Goal: Task Accomplishment & Management: Manage account settings

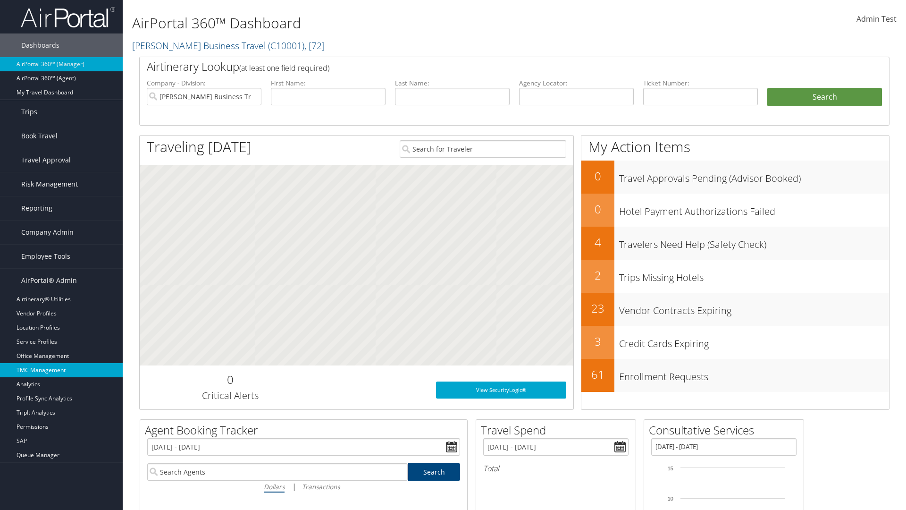
click at [61, 370] on link "TMC Management" at bounding box center [61, 370] width 123 height 14
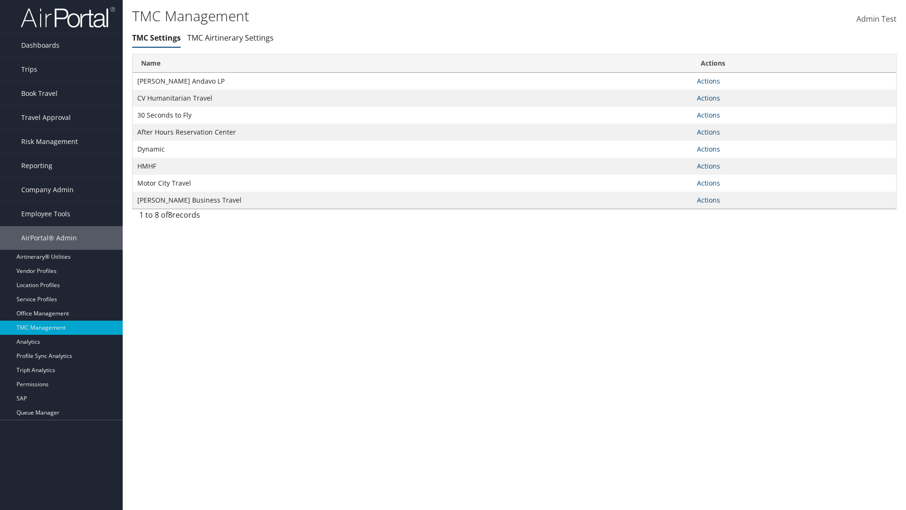
click at [708, 81] on link "Actions" at bounding box center [708, 80] width 23 height 9
click at [0, 0] on link "Update TMC settings" at bounding box center [0, 0] width 0 height 0
select select "183"
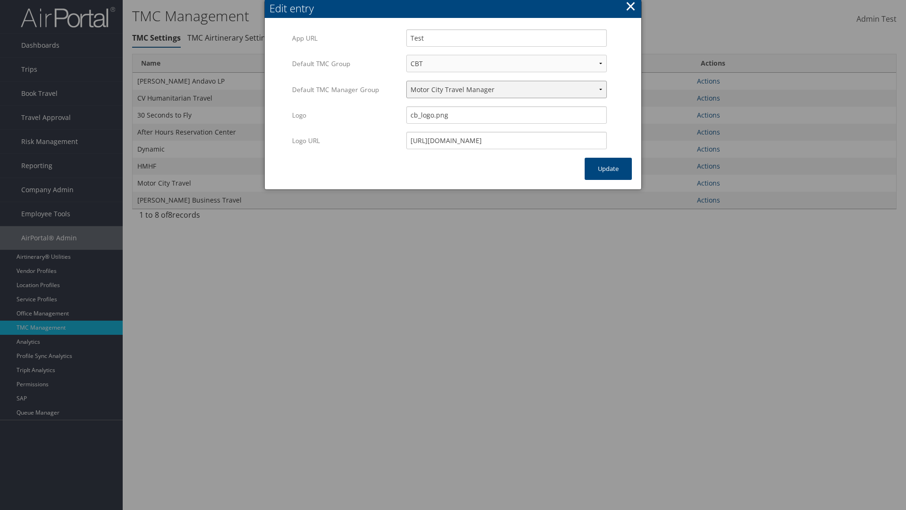
click at [506, 89] on select "Travel Manager HMHF Travel Manager Motor City Travel Manager" at bounding box center [506, 89] width 201 height 17
select select "113"
click at [608, 169] on button "Update" at bounding box center [608, 169] width 47 height 22
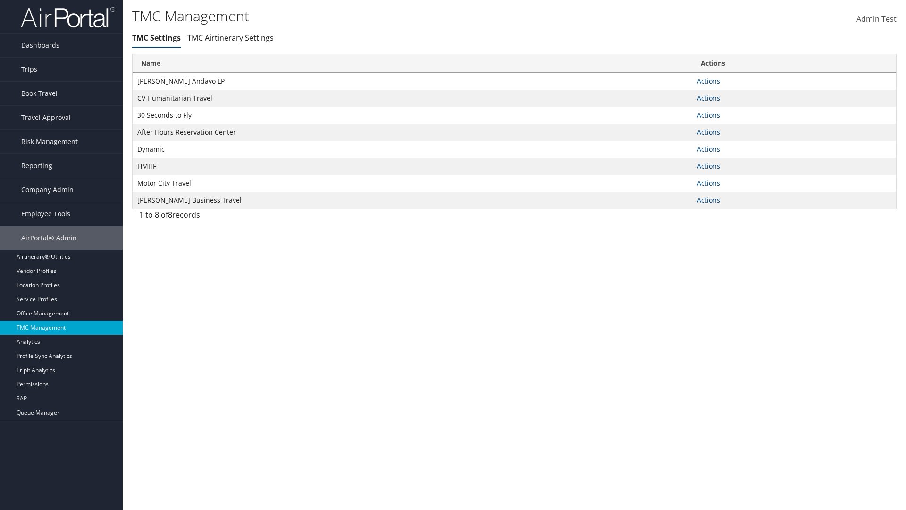
click at [708, 81] on link "Actions" at bounding box center [708, 80] width 23 height 9
click at [0, 0] on link "Update TMC settings" at bounding box center [0, 0] width 0 height 0
select select "183"
select select "113"
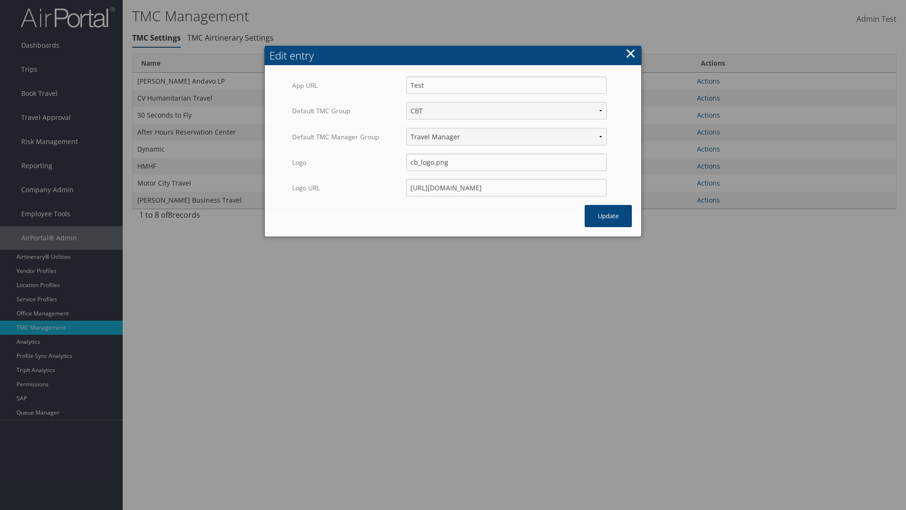
click at [631, 53] on button "×" at bounding box center [630, 53] width 11 height 19
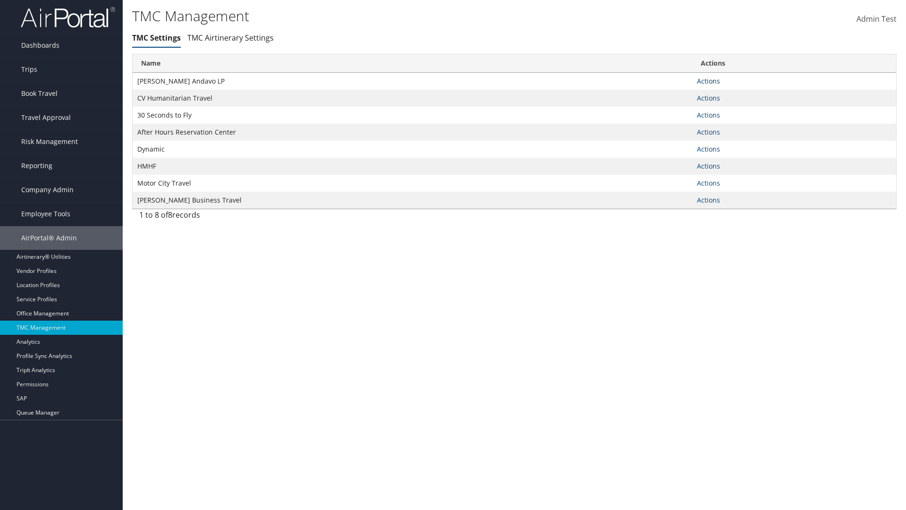
click at [708, 81] on link "Actions" at bounding box center [708, 80] width 23 height 9
click at [678, 94] on link "Update TMC settings" at bounding box center [679, 95] width 78 height 16
select select "183"
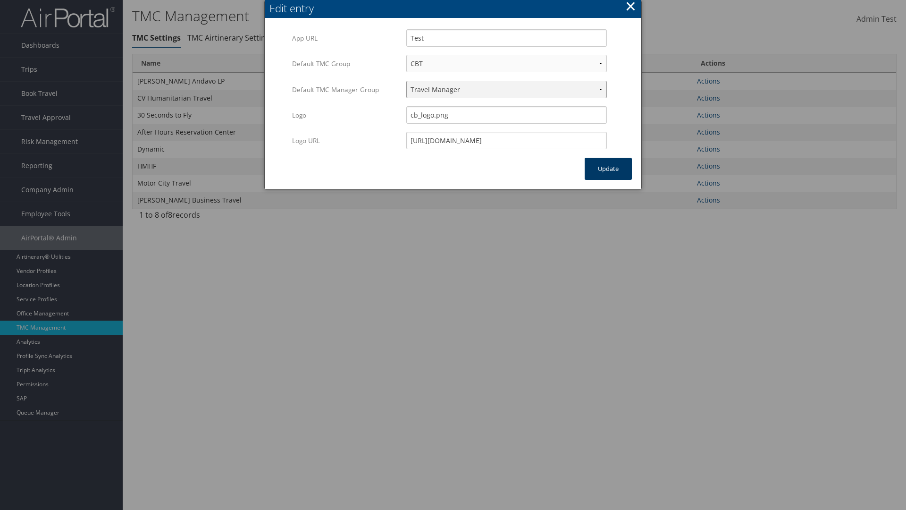
click at [506, 89] on select "Travel Manager HMHF Travel Manager Motor City Travel Manager" at bounding box center [506, 89] width 201 height 17
select select "236"
click at [608, 169] on button "Update" at bounding box center [608, 169] width 47 height 22
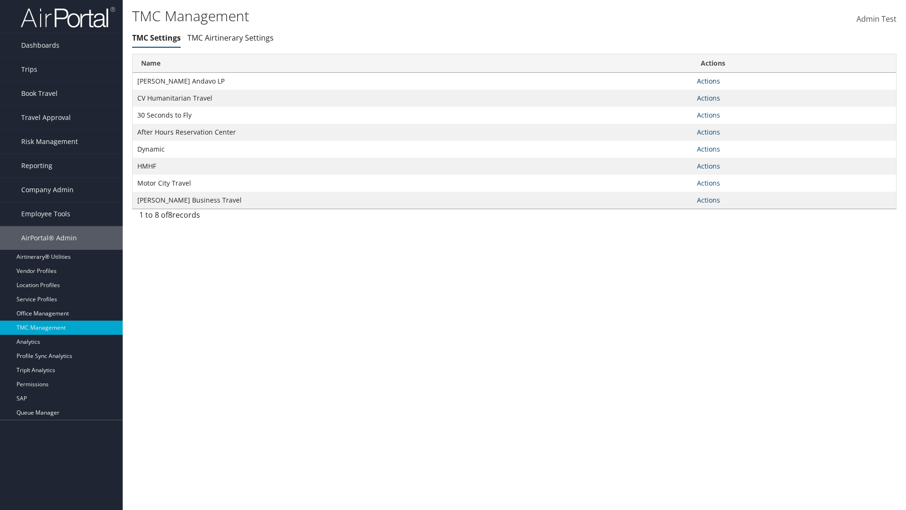
click at [708, 81] on link "Actions" at bounding box center [708, 80] width 23 height 9
click at [678, 94] on link "Update TMC settings" at bounding box center [679, 95] width 78 height 16
select select "183"
select select "236"
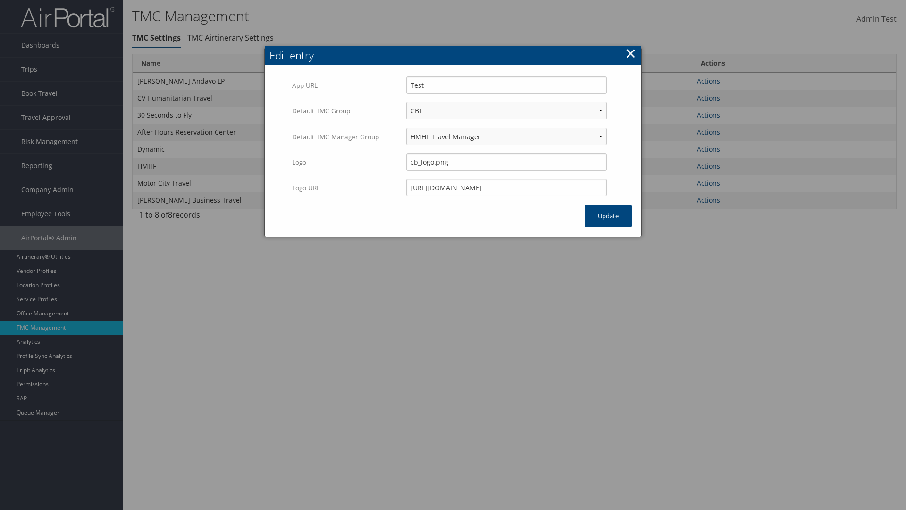
click at [631, 44] on button "×" at bounding box center [630, 53] width 11 height 19
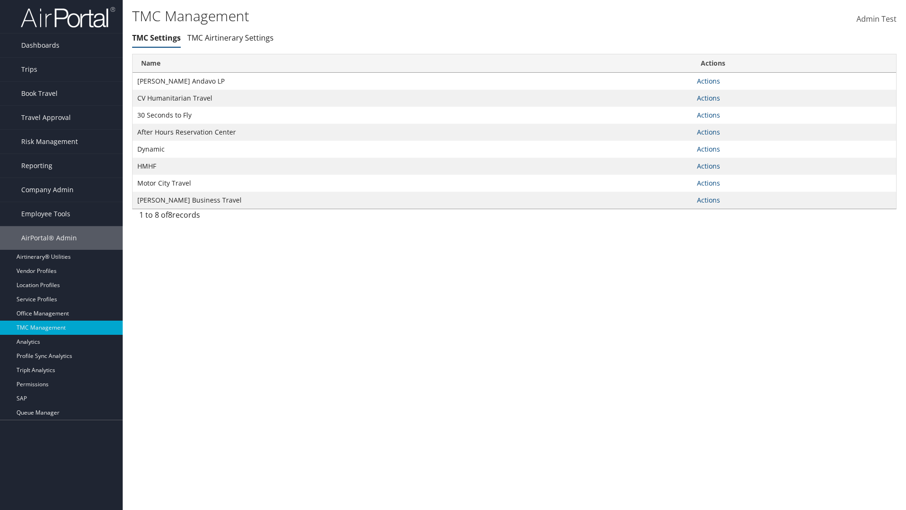
click at [708, 81] on link "Actions" at bounding box center [708, 80] width 23 height 9
click at [0, 0] on link "Update TMC settings" at bounding box center [0, 0] width 0 height 0
select select "183"
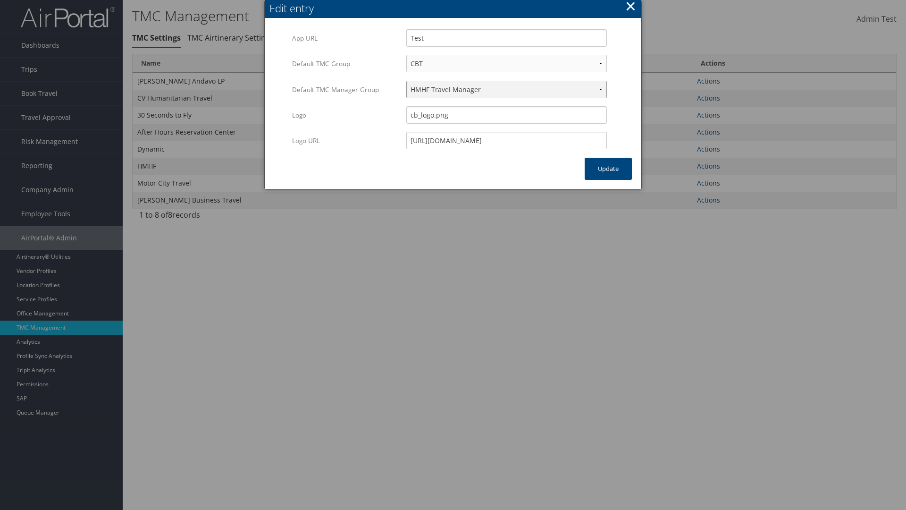
click at [506, 89] on select "Travel Manager HMHF Travel Manager Motor City Travel Manager" at bounding box center [506, 89] width 201 height 17
select select "240"
click at [608, 169] on button "Update" at bounding box center [608, 169] width 47 height 22
